Goal: Information Seeking & Learning: Find specific fact

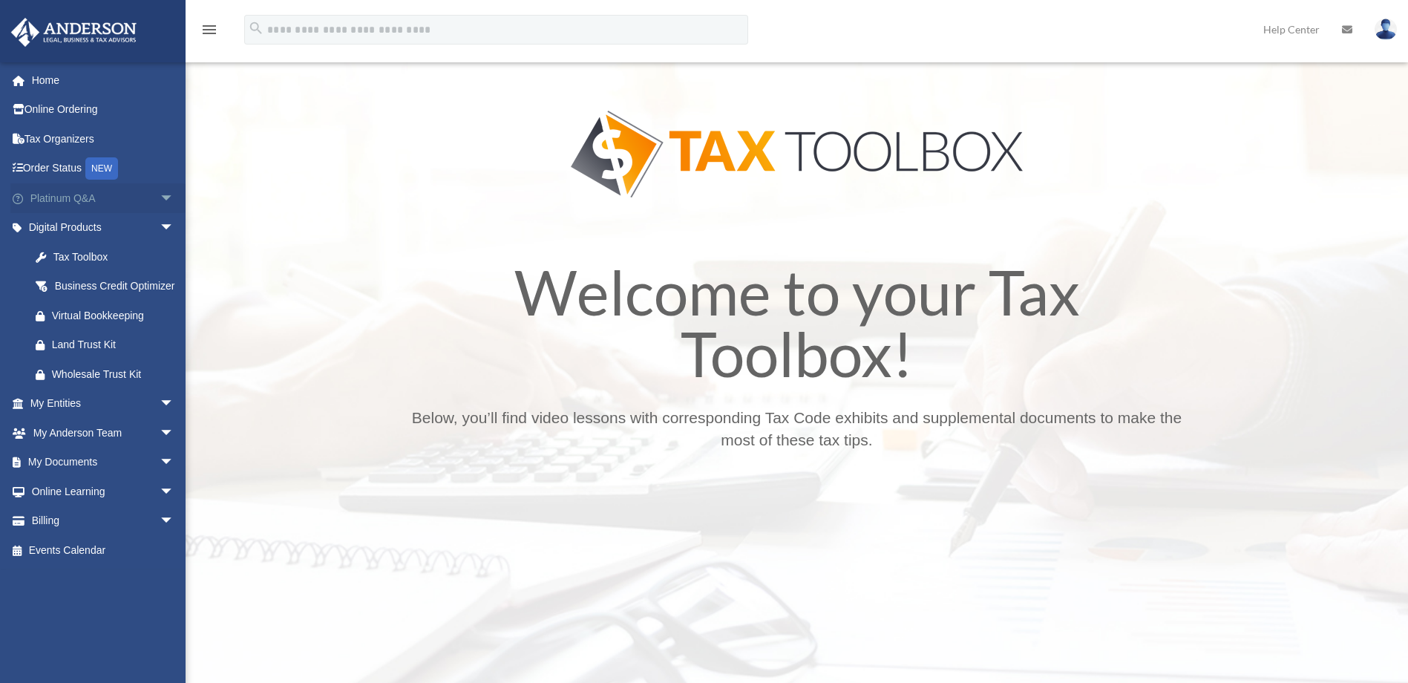
click at [92, 202] on link "Platinum Q&A arrow_drop_down" at bounding box center [103, 198] width 186 height 30
click at [160, 203] on span "arrow_drop_down" at bounding box center [175, 198] width 30 height 30
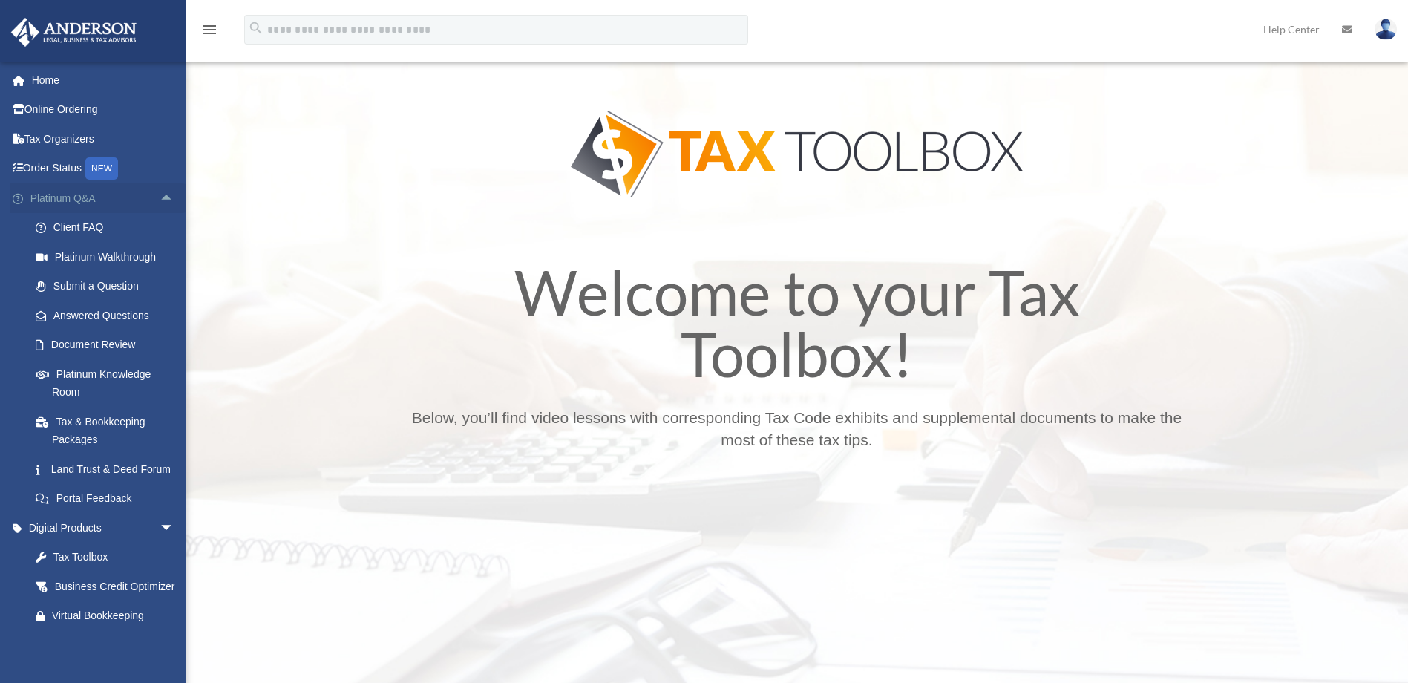
click at [160, 203] on span "arrow_drop_up" at bounding box center [175, 198] width 30 height 30
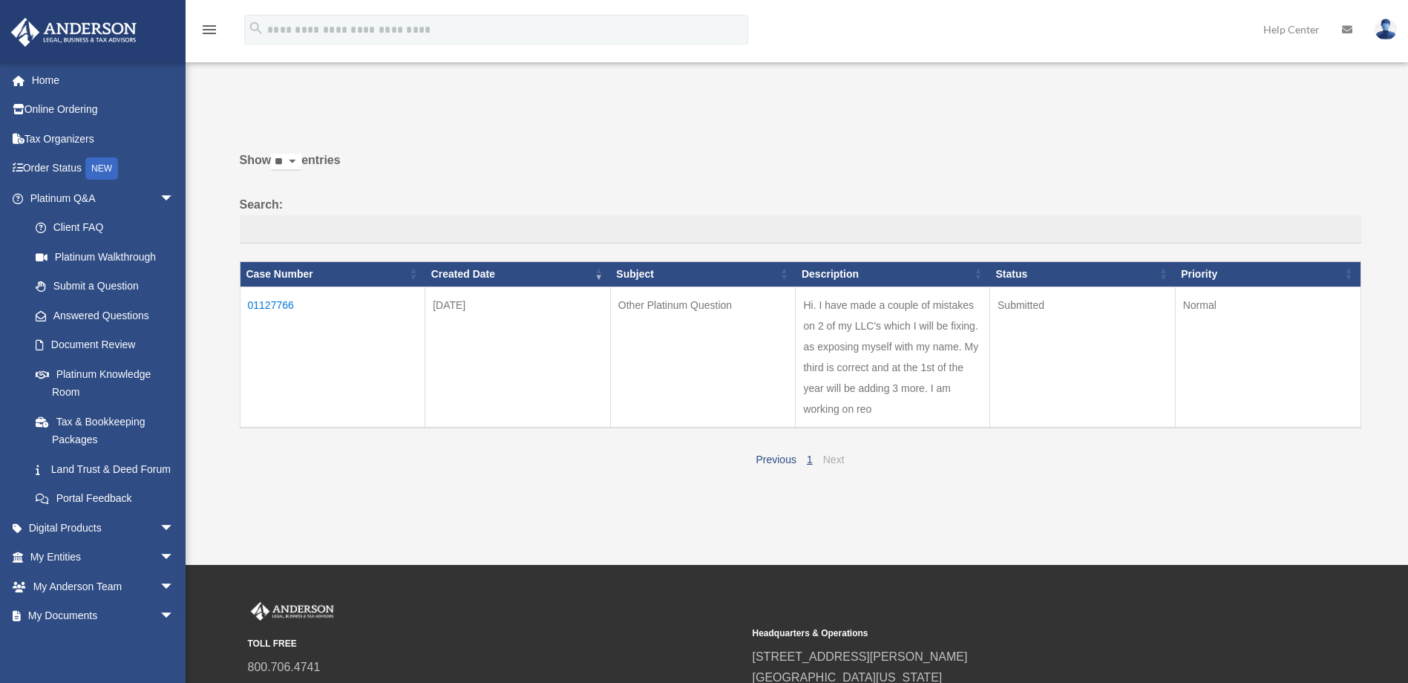
click at [833, 459] on link "Next" at bounding box center [834, 459] width 22 height 12
click at [257, 300] on td "01127766" at bounding box center [332, 356] width 185 height 141
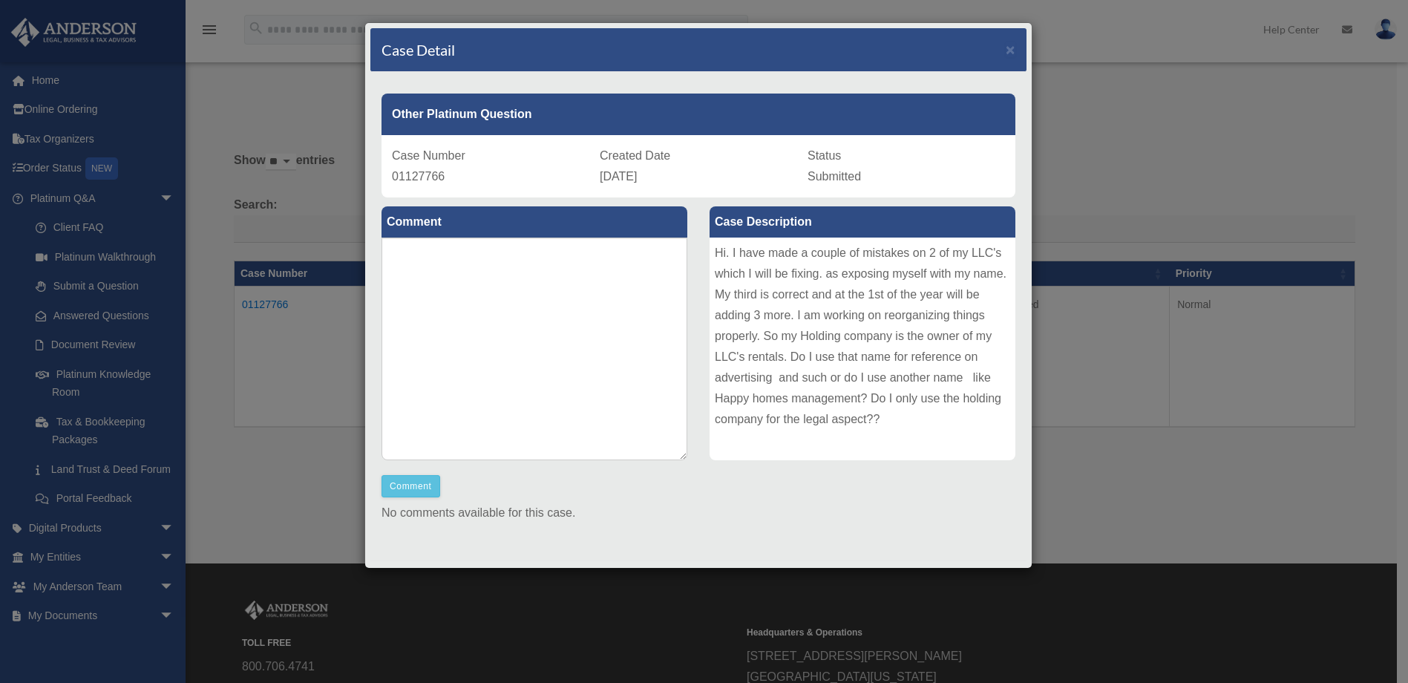
click at [1005, 43] on div "Case Detail ×" at bounding box center [698, 50] width 656 height 44
click at [1005, 45] on span "×" at bounding box center [1010, 49] width 10 height 17
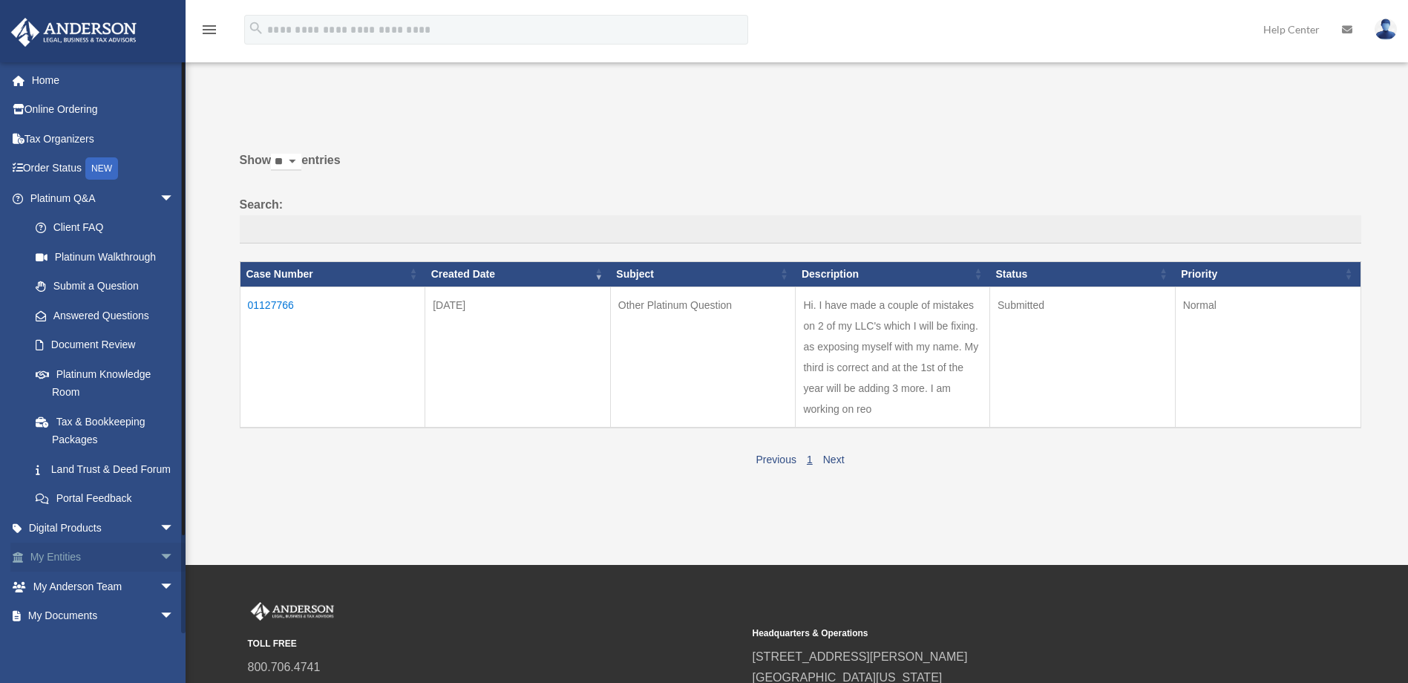
click at [77, 572] on link "My Entities arrow_drop_down" at bounding box center [103, 557] width 186 height 30
click at [160, 573] on span "arrow_drop_down" at bounding box center [175, 557] width 30 height 30
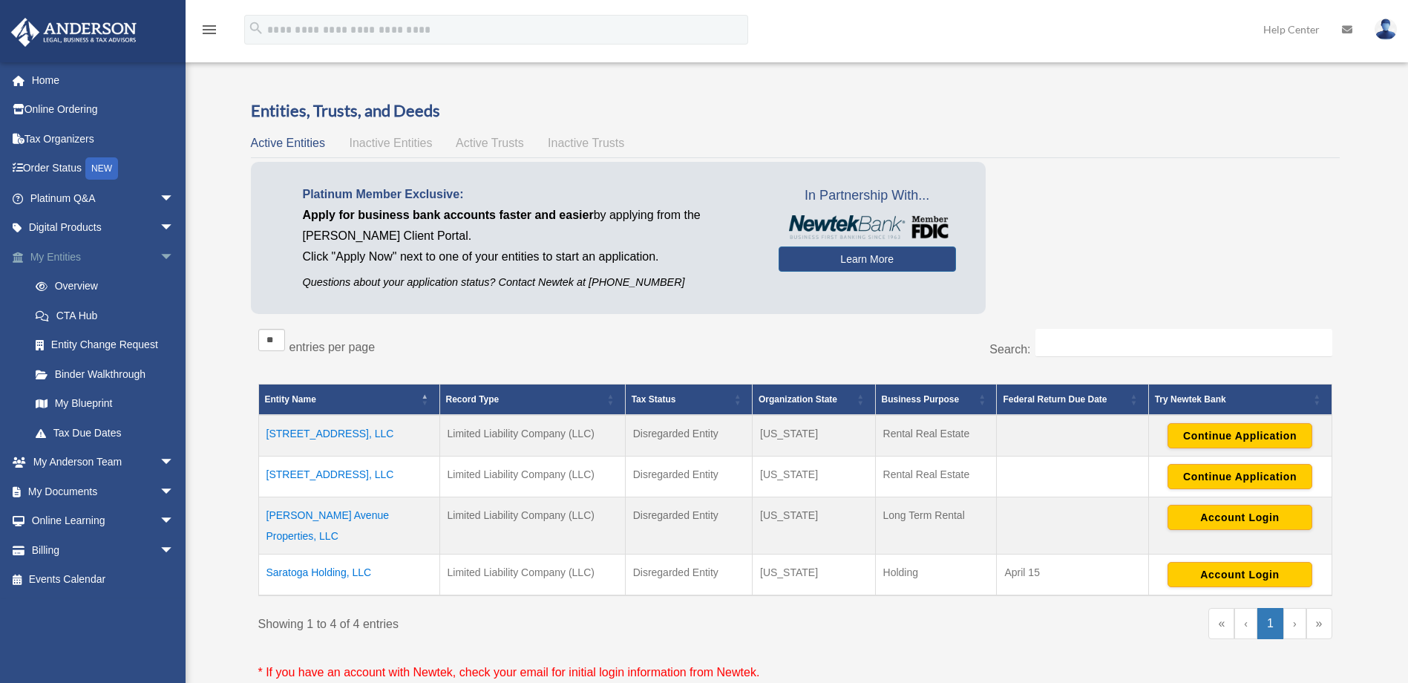
click at [79, 260] on link "My Entities arrow_drop_down" at bounding box center [103, 257] width 186 height 30
click at [160, 254] on span "arrow_drop_down" at bounding box center [175, 257] width 30 height 30
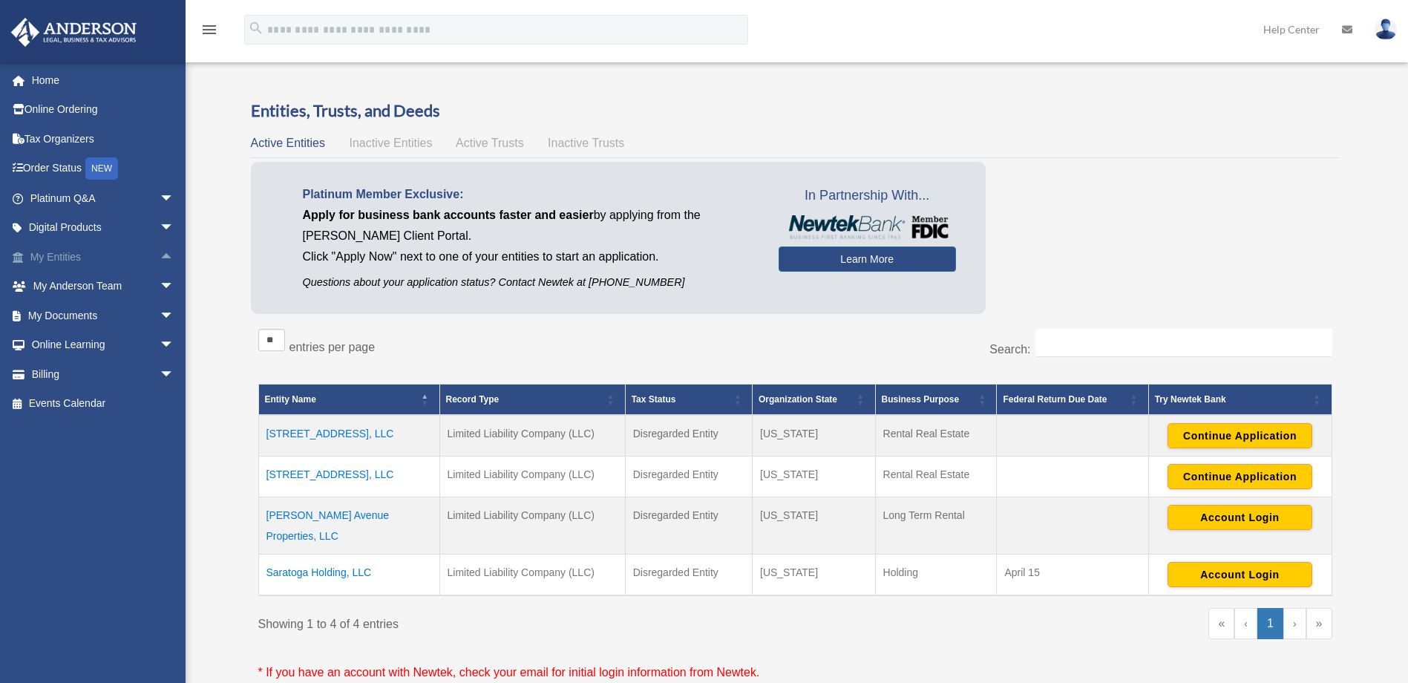
click at [160, 254] on span "arrow_drop_up" at bounding box center [175, 257] width 30 height 30
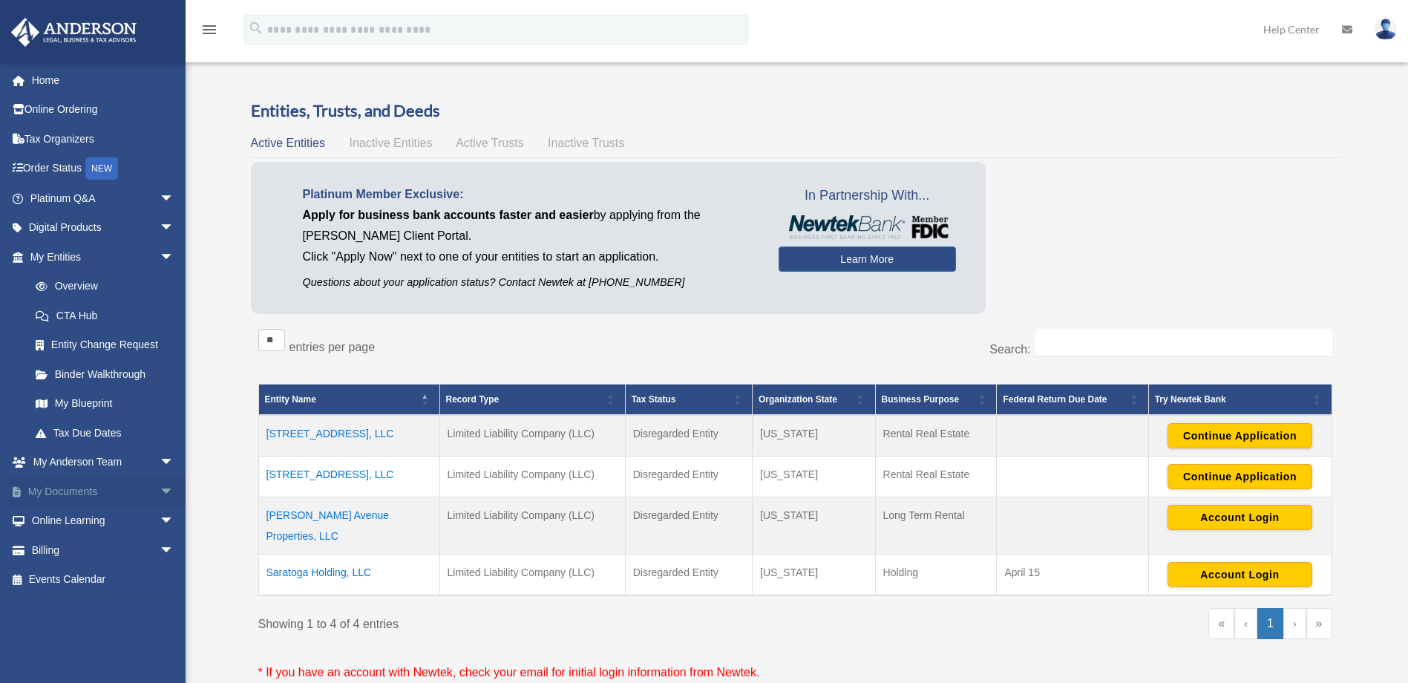
click at [62, 494] on link "My Documents arrow_drop_down" at bounding box center [103, 491] width 186 height 30
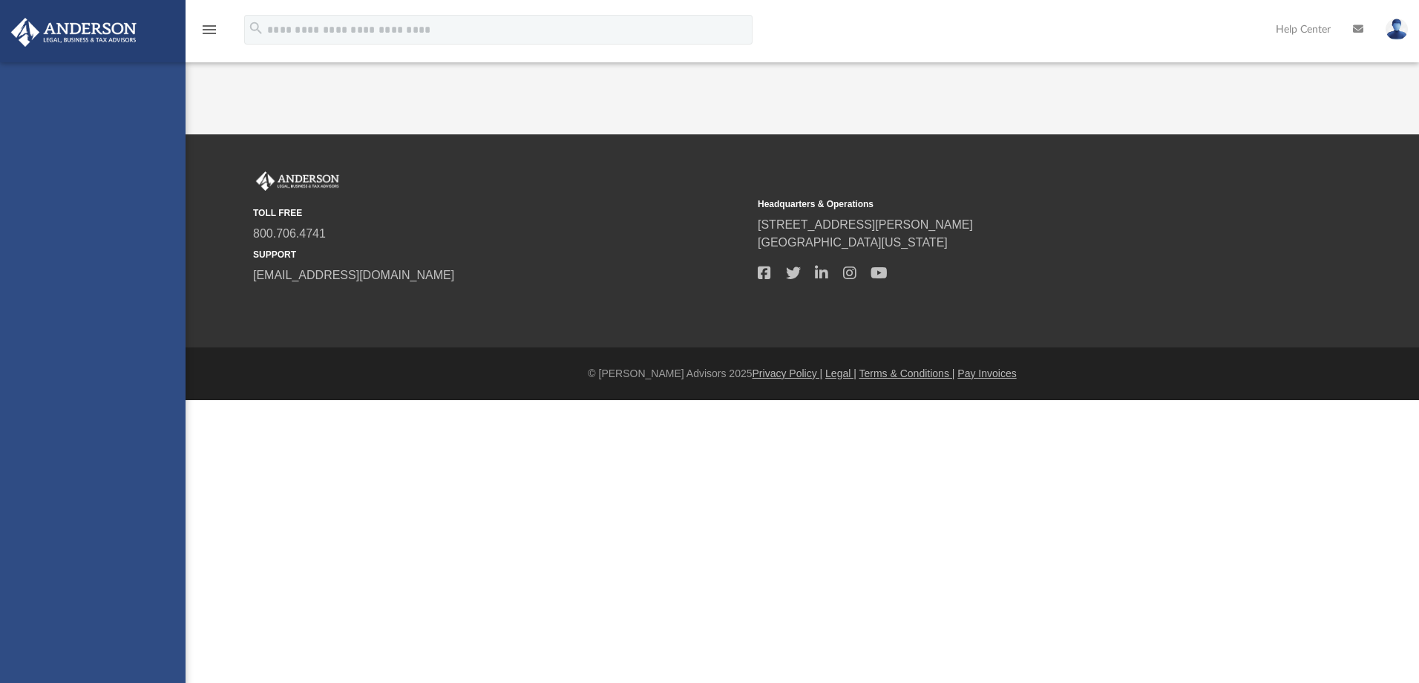
click at [149, 492] on div "[EMAIL_ADDRESS][DOMAIN_NAME] Sign Out [EMAIL_ADDRESS][DOMAIN_NAME] Home Online …" at bounding box center [92, 403] width 185 height 683
